Goal: Task Accomplishment & Management: Use online tool/utility

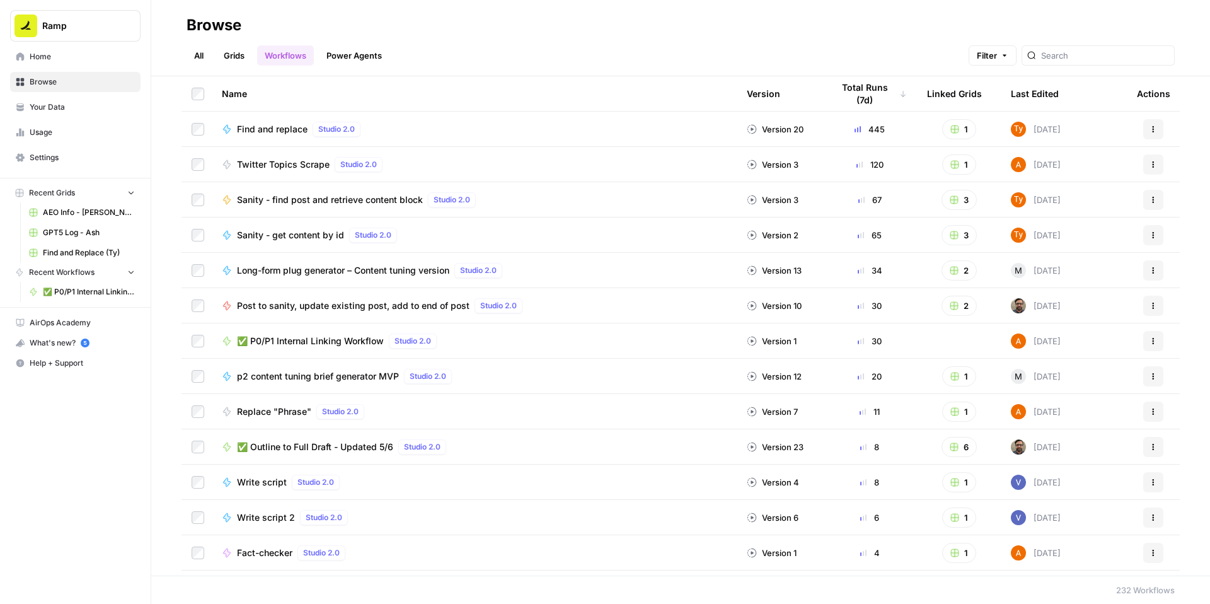
click at [358, 347] on span "✅ P0/P1 Internal Linking Workflow" at bounding box center [310, 341] width 147 height 13
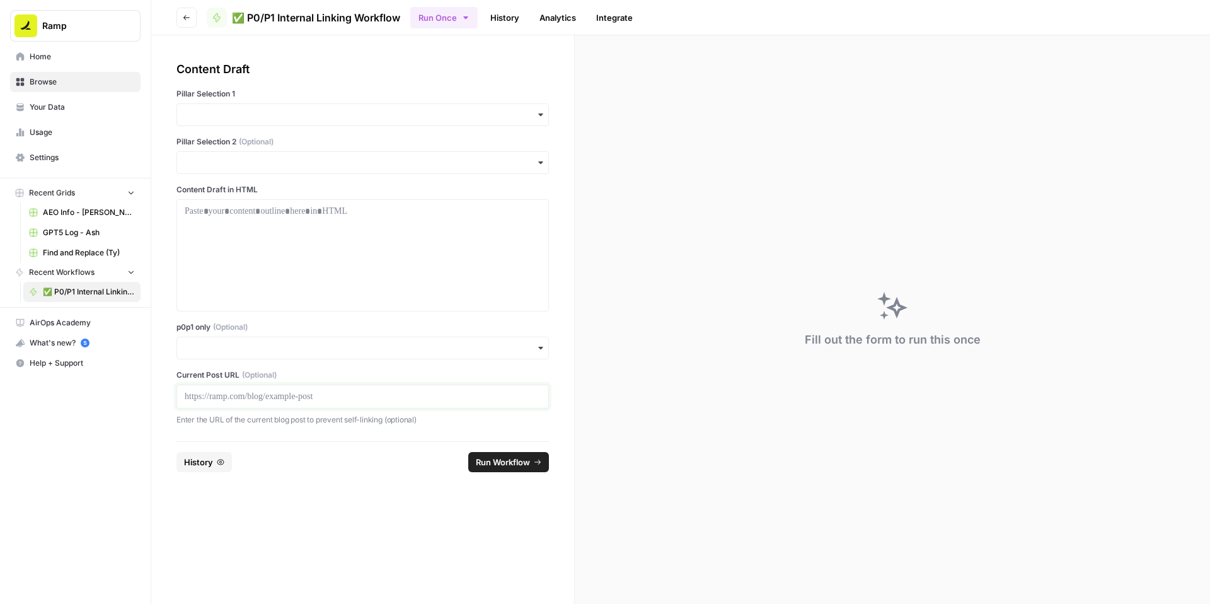
click at [268, 403] on p at bounding box center [363, 396] width 356 height 13
click at [265, 354] on input "p0p1 only (Optional)" at bounding box center [363, 348] width 356 height 13
click at [254, 471] on div "Yes" at bounding box center [393, 471] width 344 height 24
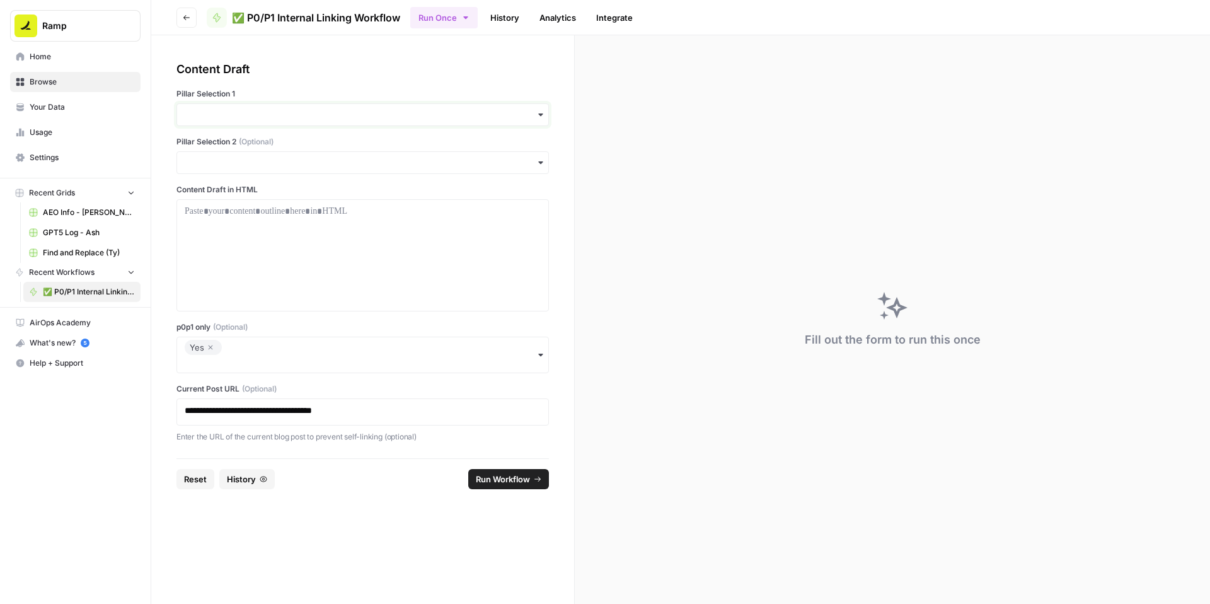
click at [331, 121] on input "Pillar Selection 1" at bounding box center [363, 114] width 356 height 13
click at [296, 177] on div "Accounts Payable" at bounding box center [393, 180] width 344 height 24
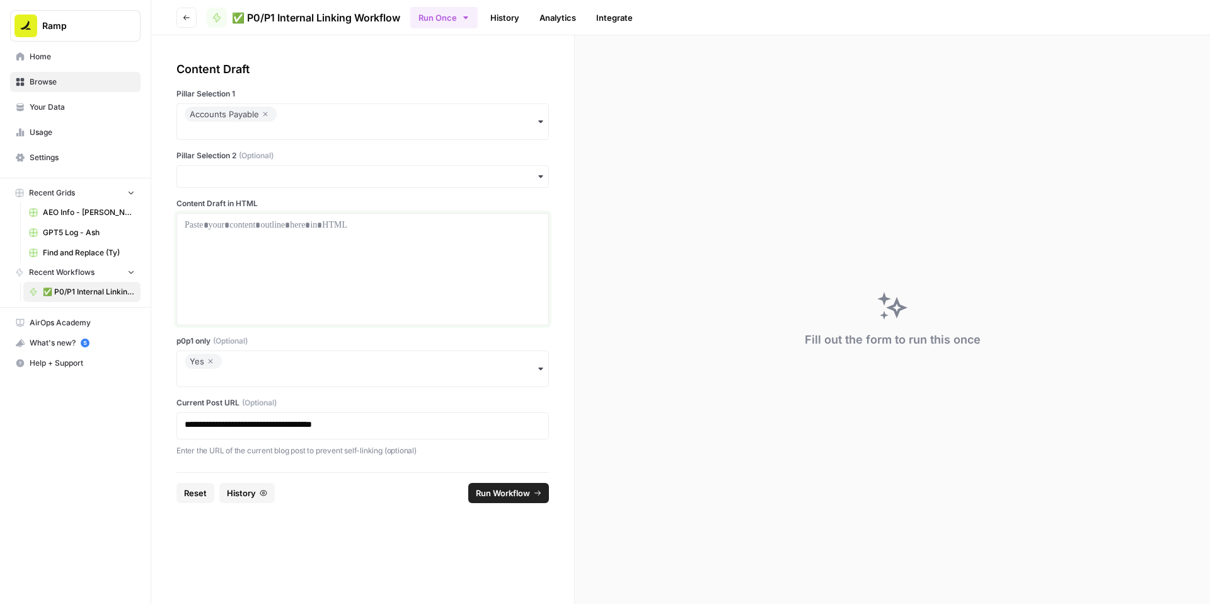
click at [261, 231] on p at bounding box center [363, 225] width 356 height 13
click at [403, 231] on p at bounding box center [363, 225] width 356 height 13
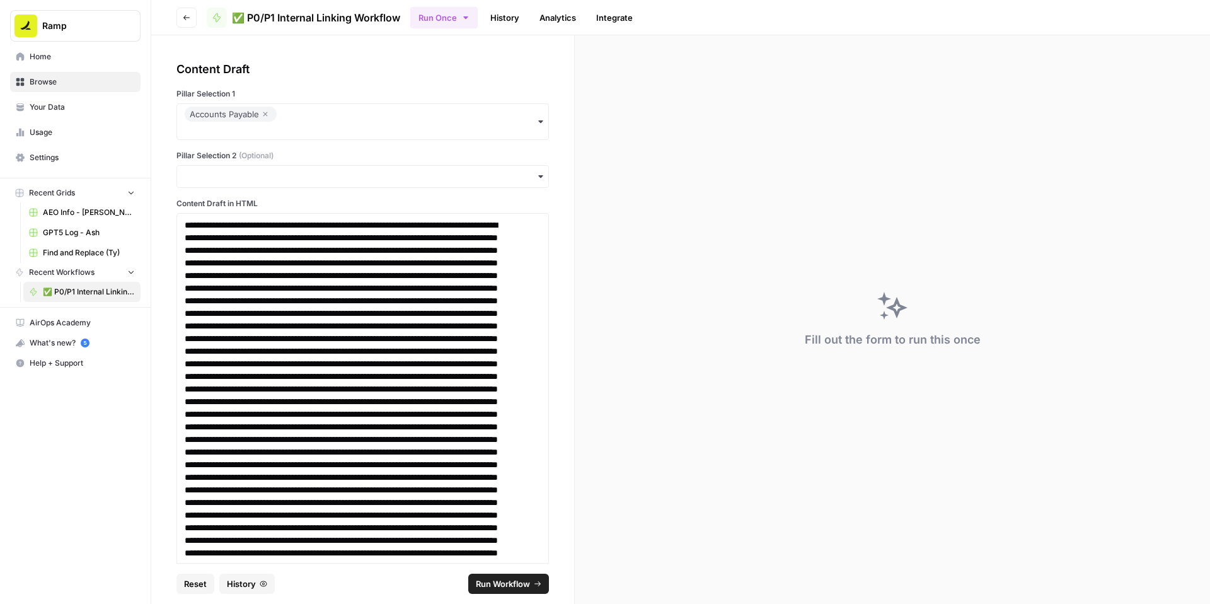
click at [494, 582] on span "Run Workflow" at bounding box center [503, 583] width 54 height 13
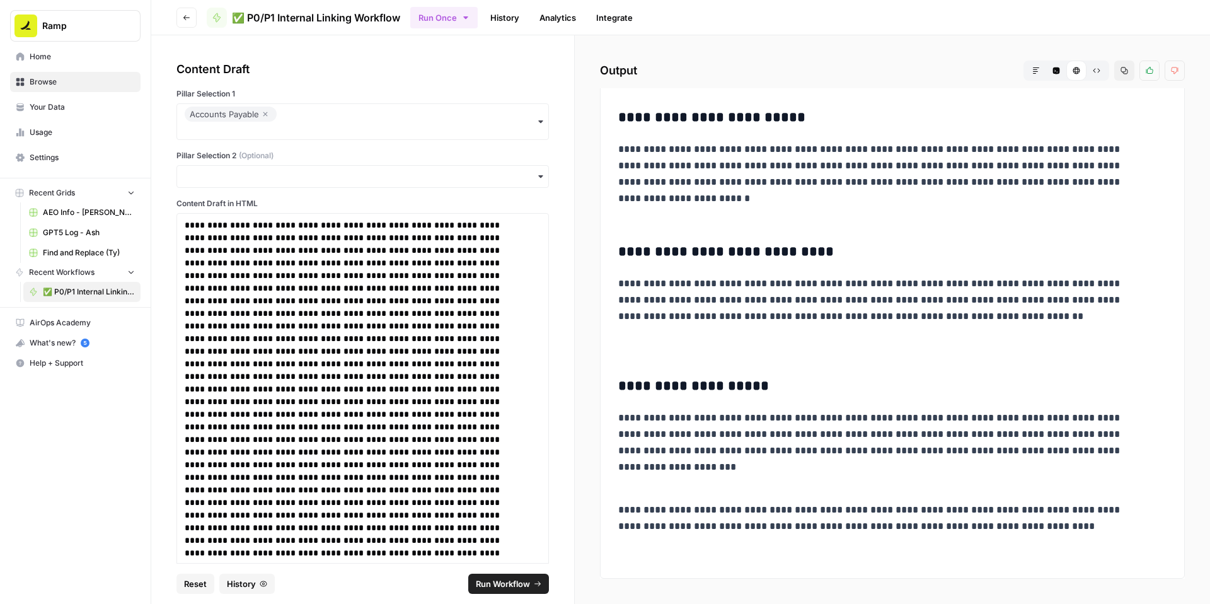
scroll to position [5826, 0]
click at [1121, 74] on icon "button" at bounding box center [1124, 70] width 7 height 7
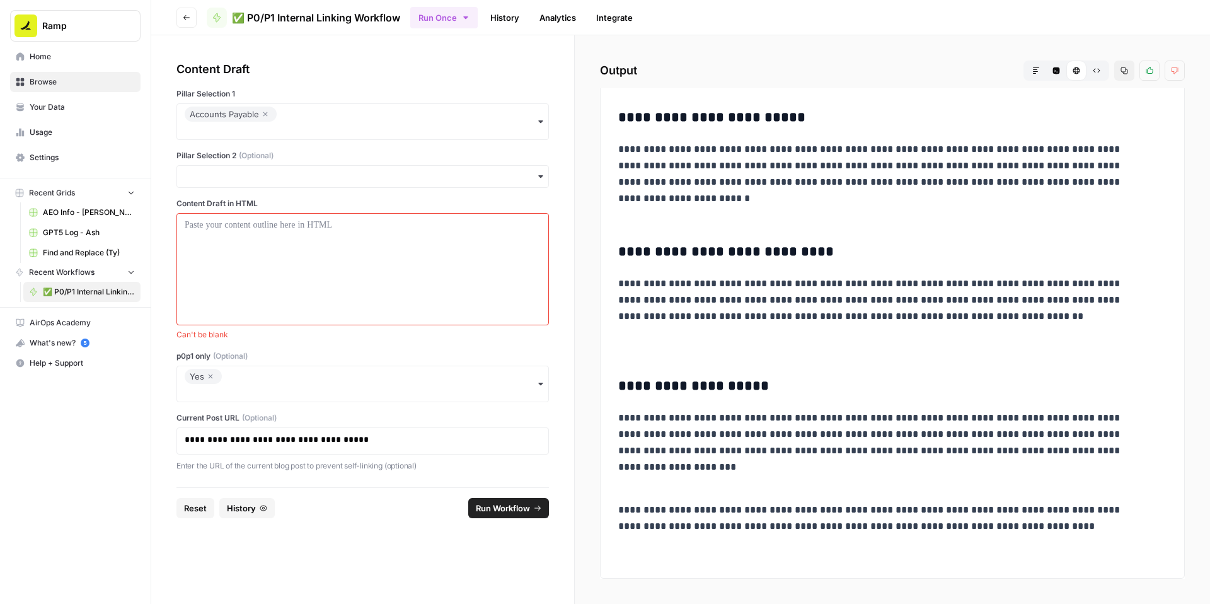
click at [214, 384] on icon "button" at bounding box center [211, 376] width 8 height 15
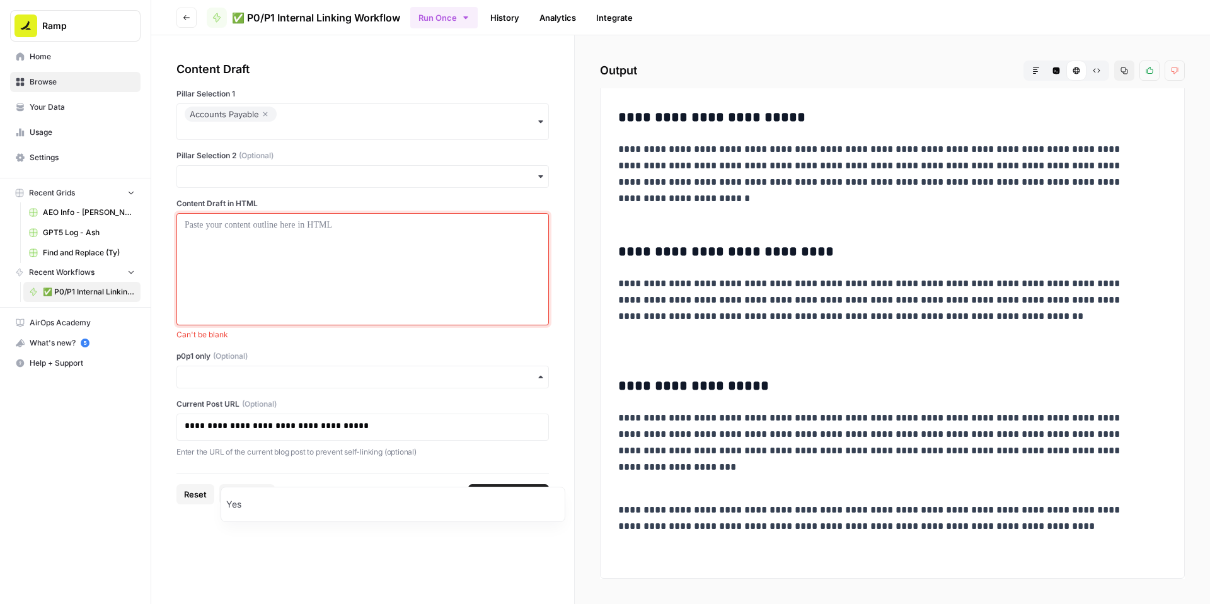
click at [287, 320] on div at bounding box center [363, 269] width 356 height 101
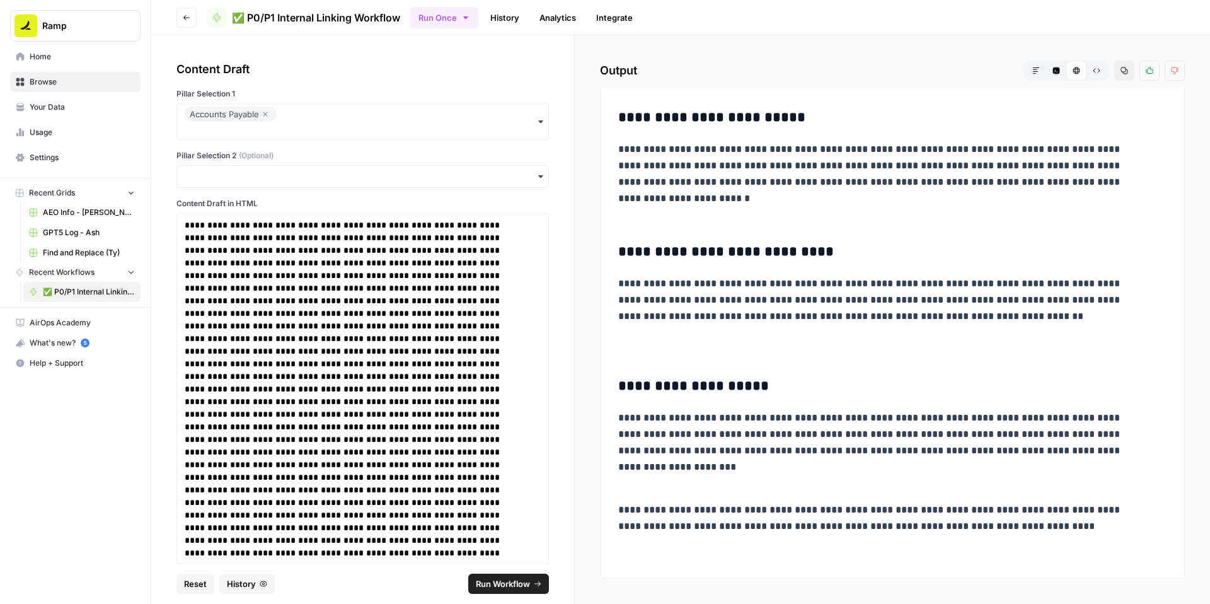
click at [515, 577] on span "Run Workflow" at bounding box center [503, 583] width 54 height 13
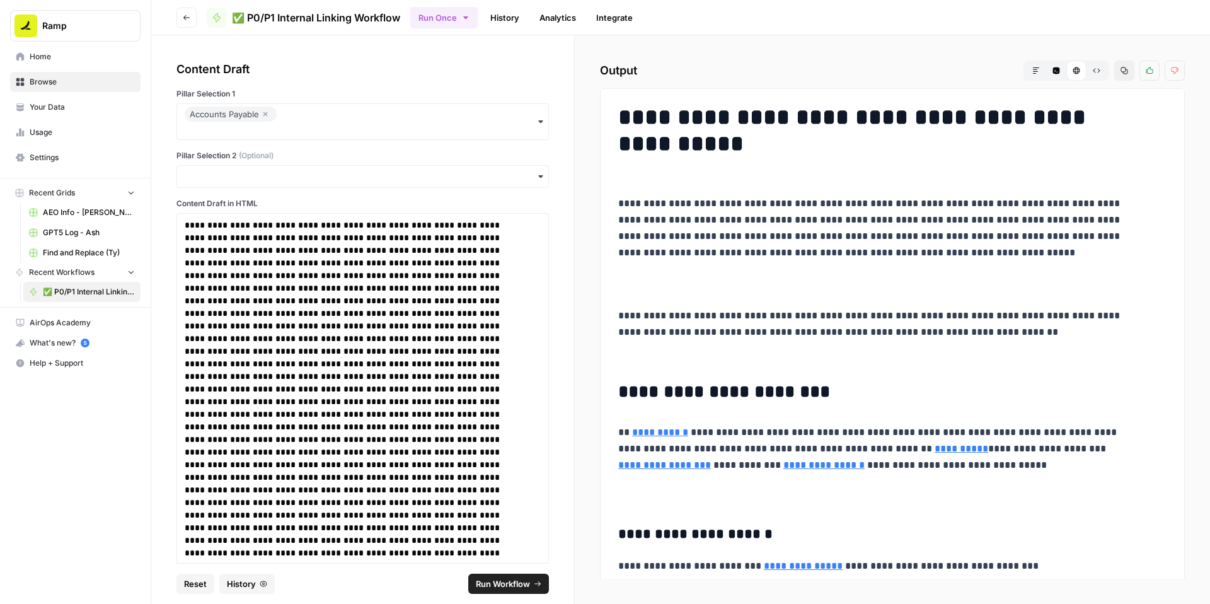
scroll to position [1, 0]
click at [1114, 81] on button "Copy" at bounding box center [1124, 71] width 20 height 20
